Goal: Information Seeking & Learning: Learn about a topic

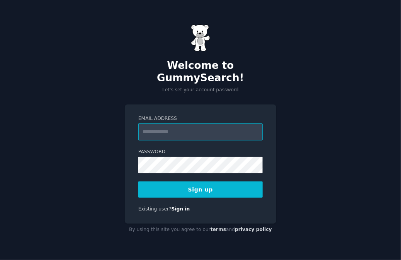
click at [170, 129] on input "Email Address" at bounding box center [200, 131] width 124 height 17
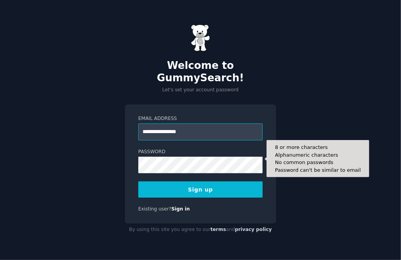
type input "**********"
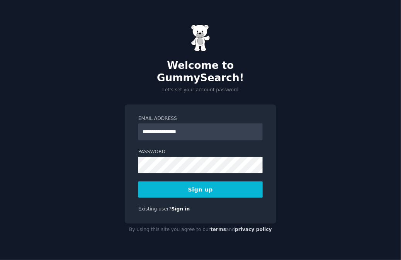
click at [201, 182] on button "Sign up" at bounding box center [200, 189] width 124 height 16
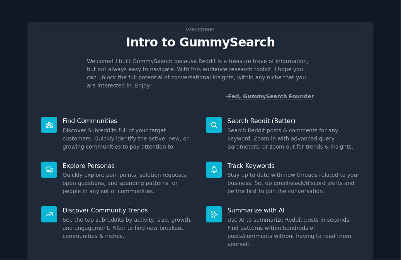
scroll to position [43, 0]
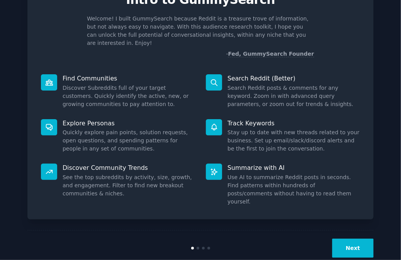
click at [356, 238] on button "Next" at bounding box center [352, 247] width 41 height 19
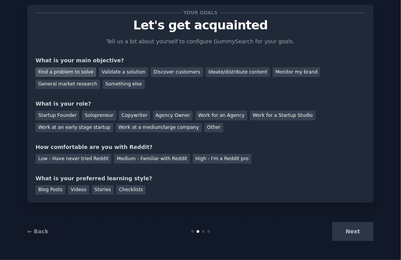
click at [76, 70] on div "Find a problem to solve" at bounding box center [66, 72] width 61 height 10
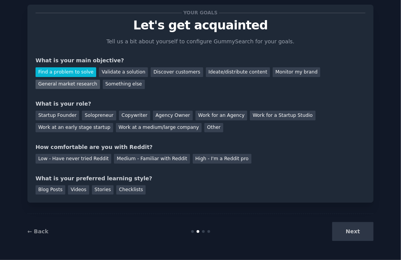
click at [100, 80] on div "General market research" at bounding box center [68, 85] width 65 height 10
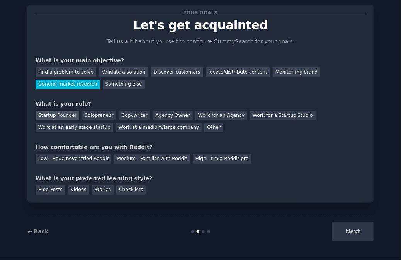
click at [64, 115] on div "Startup Founder" at bounding box center [58, 116] width 44 height 10
click at [99, 114] on div "Solopreneur" at bounding box center [99, 116] width 34 height 10
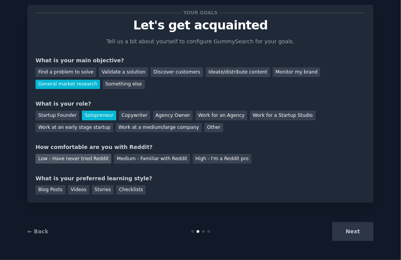
click at [86, 157] on div "Low - Have never tried Reddit" at bounding box center [74, 159] width 76 height 10
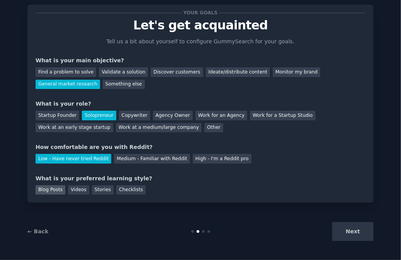
click at [55, 188] on div "Blog Posts" at bounding box center [51, 190] width 30 height 10
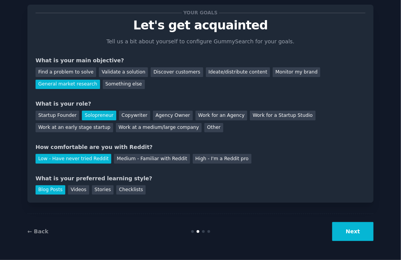
click at [357, 230] on button "Next" at bounding box center [352, 231] width 41 height 19
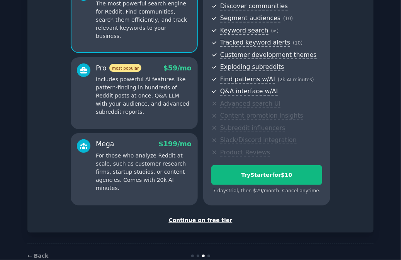
scroll to position [89, 0]
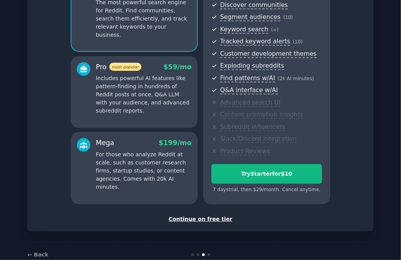
click at [218, 216] on div "Continue on free tier" at bounding box center [201, 219] width 330 height 8
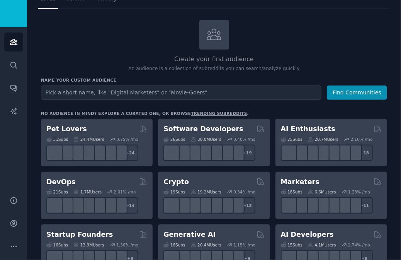
scroll to position [30, 0]
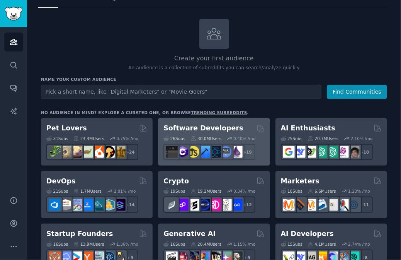
click at [206, 126] on h2 "Software Developers" at bounding box center [204, 128] width 80 height 10
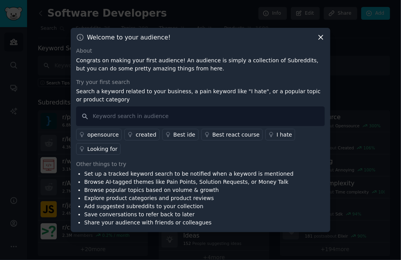
click at [118, 145] on div "Looking for" at bounding box center [102, 149] width 30 height 8
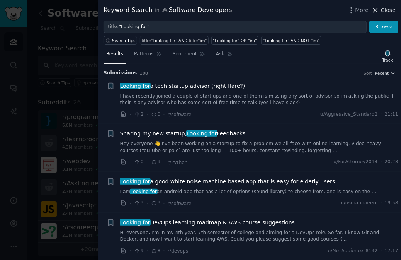
click at [383, 12] on span "Close" at bounding box center [388, 10] width 15 height 8
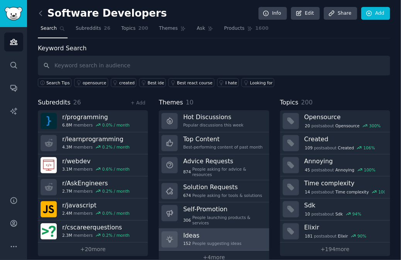
click at [189, 231] on h3 "Ideas" at bounding box center [212, 235] width 58 height 8
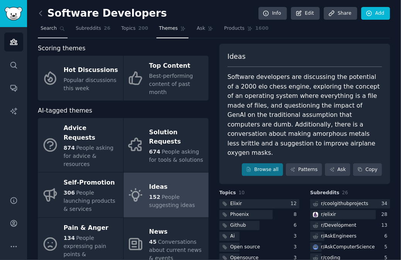
click at [50, 28] on span "Search" at bounding box center [49, 28] width 16 height 7
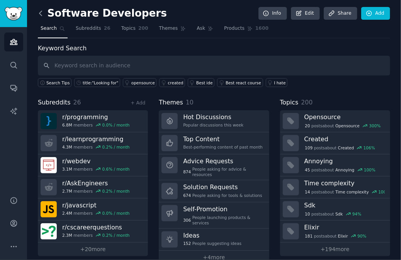
click at [39, 12] on icon at bounding box center [41, 13] width 8 height 8
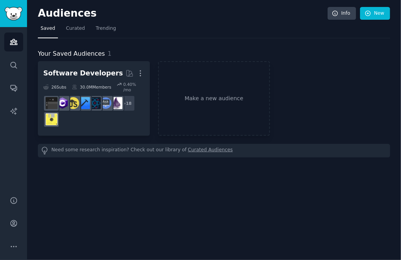
click at [39, 12] on h2 "Audiences" at bounding box center [183, 13] width 290 height 12
click at [105, 31] on span "Trending" at bounding box center [106, 28] width 20 height 7
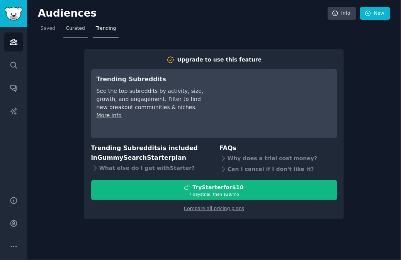
click at [71, 30] on span "Curated" at bounding box center [75, 28] width 19 height 7
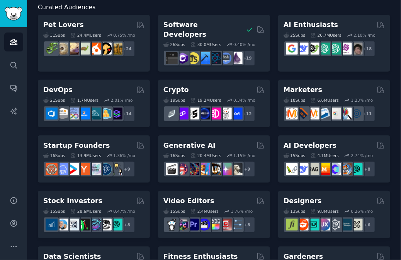
scroll to position [46, 0]
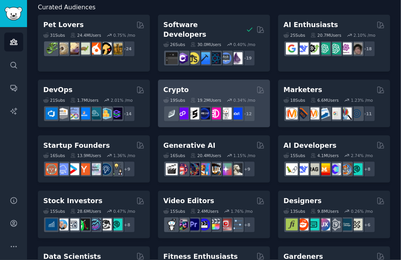
click at [178, 85] on h2 "Crypto" at bounding box center [177, 90] width 26 height 10
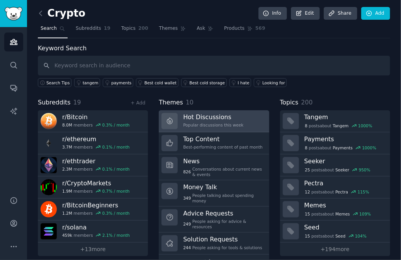
scroll to position [9, 0]
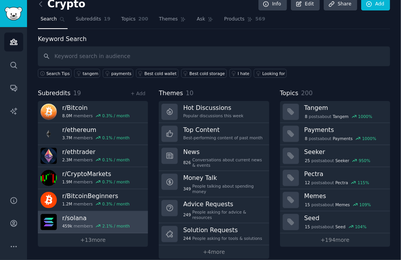
click at [69, 216] on h3 "r/ solana" at bounding box center [96, 218] width 68 height 8
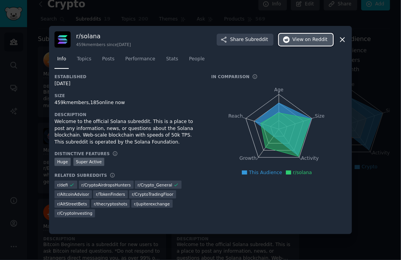
click at [309, 39] on span "on Reddit" at bounding box center [316, 39] width 22 height 7
